Goal: Task Accomplishment & Management: Manage account settings

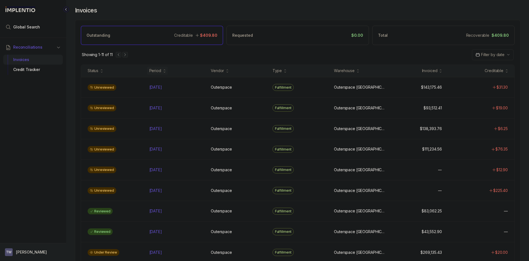
drag, startPoint x: 29, startPoint y: 251, endPoint x: 29, endPoint y: 247, distance: 4.1
click at [28, 251] on p "[PERSON_NAME]" at bounding box center [31, 252] width 31 height 6
click at [29, 240] on p "Logout" at bounding box center [37, 240] width 46 height 6
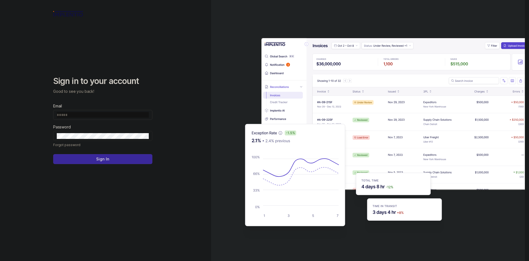
click at [112, 114] on input "Email" at bounding box center [103, 115] width 92 height 6
click at [111, 114] on input "Email" at bounding box center [103, 115] width 92 height 6
click at [0, 260] on com-1password-button at bounding box center [0, 261] width 0 height 0
click at [93, 116] on input "Email" at bounding box center [103, 115] width 92 height 6
type input "**********"
